Goal: Complete application form

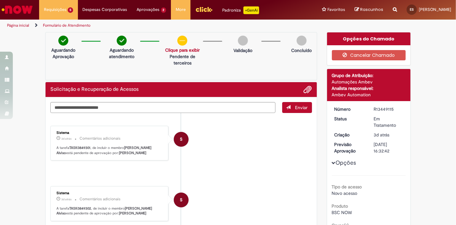
scroll to position [85, 0]
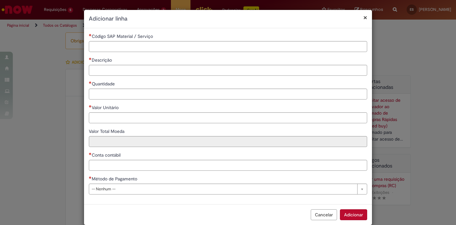
select select "**********"
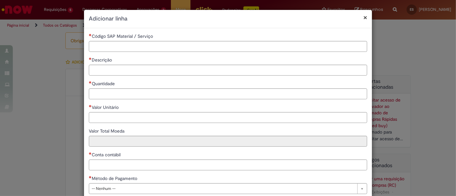
scroll to position [968, 0]
